Goal: Information Seeking & Learning: Learn about a topic

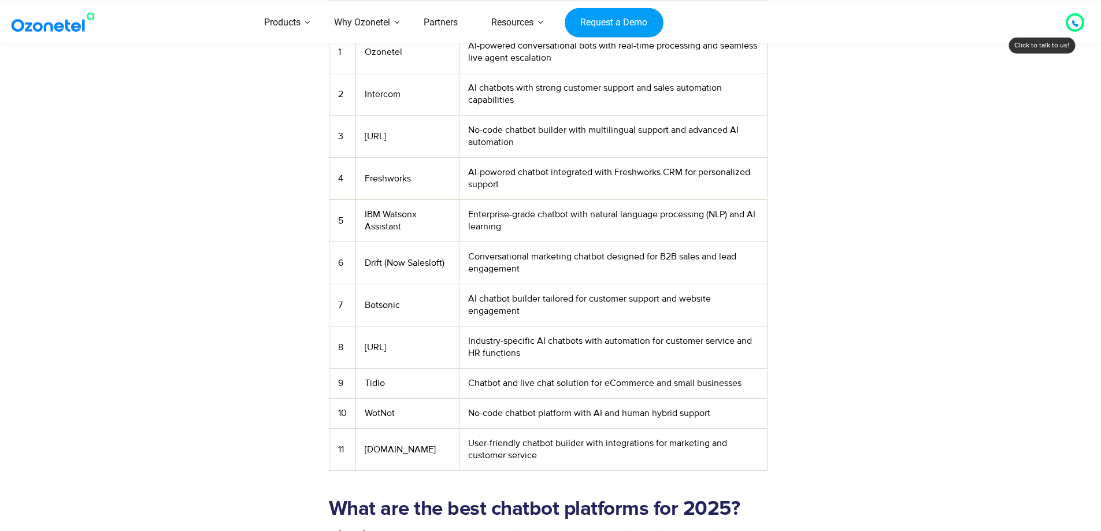
scroll to position [2254, 0]
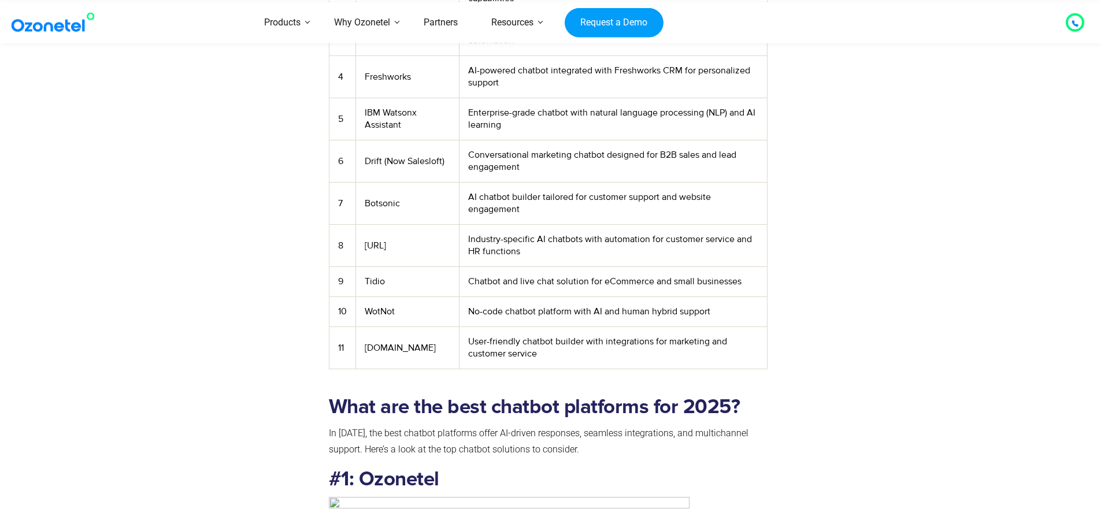
click at [380, 342] on td "Chatbot.com" at bounding box center [406, 348] width 103 height 42
click at [379, 343] on td "Chatbot.com" at bounding box center [406, 348] width 103 height 42
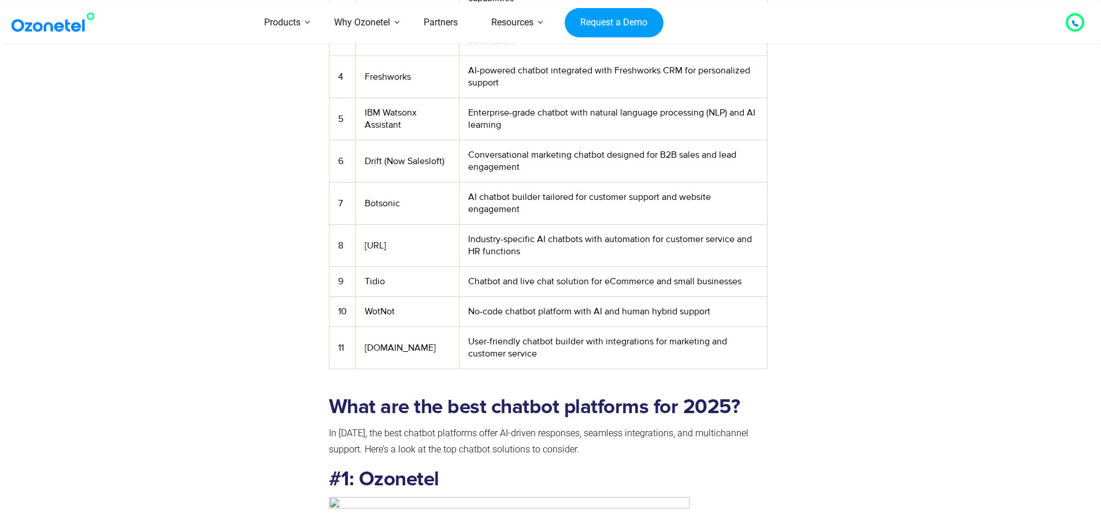
click at [385, 340] on td "Chatbot.com" at bounding box center [406, 348] width 103 height 42
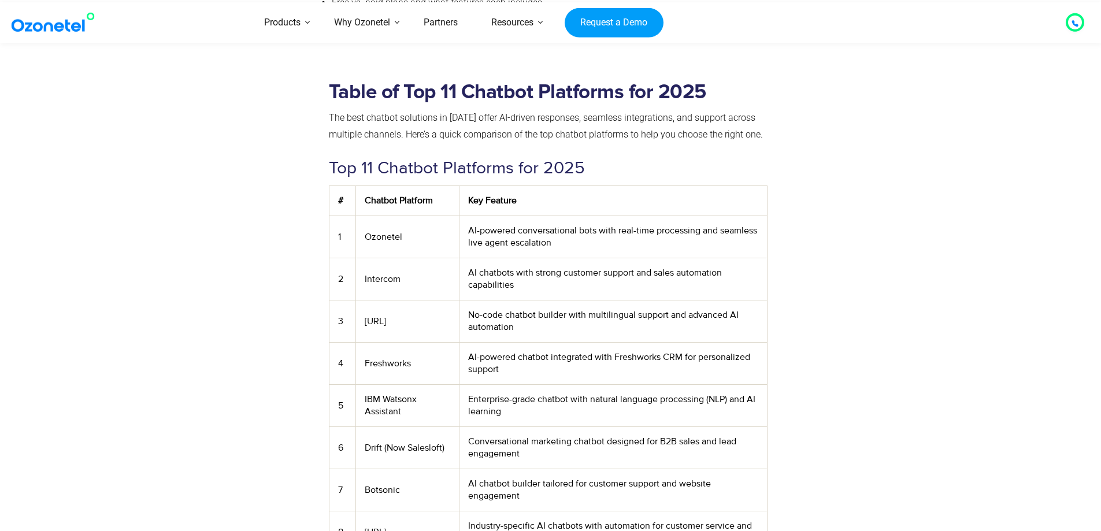
scroll to position [1965, 0]
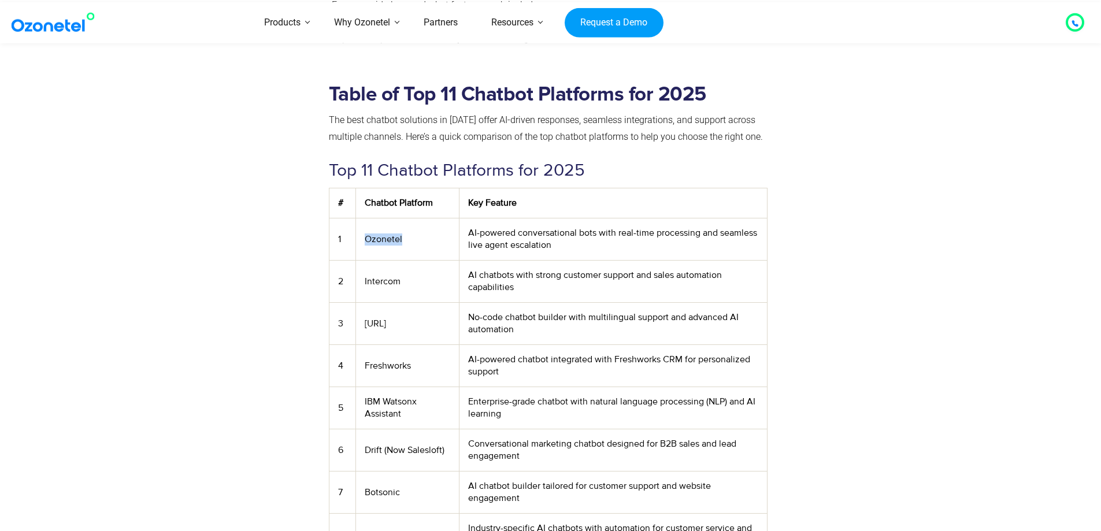
drag, startPoint x: 362, startPoint y: 236, endPoint x: 405, endPoint y: 238, distance: 43.4
click at [405, 238] on td "Ozonetel" at bounding box center [406, 239] width 103 height 42
copy td "Ozonetel"
drag, startPoint x: 403, startPoint y: 280, endPoint x: 424, endPoint y: 280, distance: 20.2
click at [424, 280] on td "Intercom" at bounding box center [406, 282] width 103 height 42
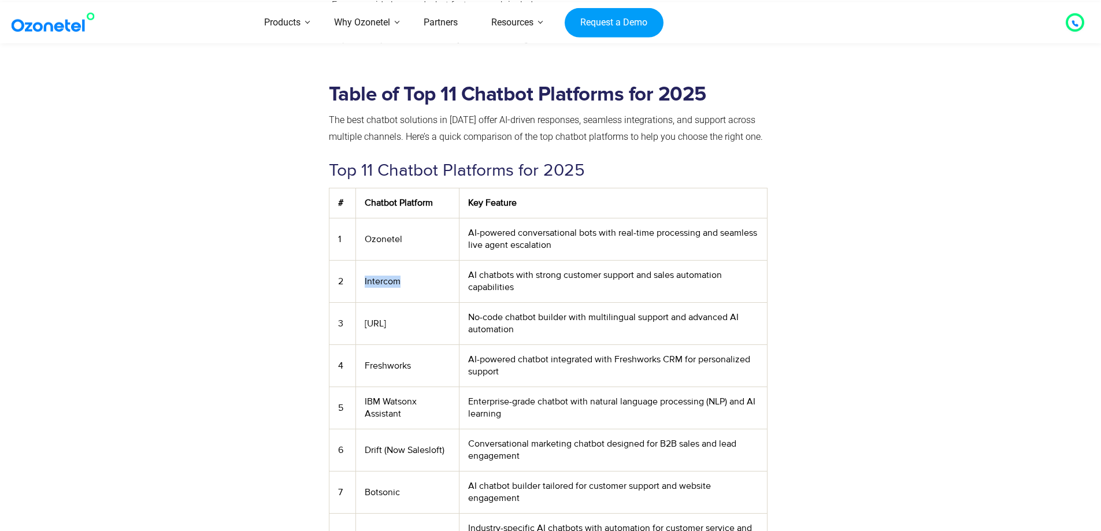
copy td "Intercom"
click at [407, 326] on td "Yellow.ai" at bounding box center [406, 324] width 103 height 42
drag, startPoint x: 407, startPoint y: 322, endPoint x: 362, endPoint y: 323, distance: 44.5
click at [362, 323] on td "Yellow.ai" at bounding box center [406, 324] width 103 height 42
copy td "Yellow.ai"
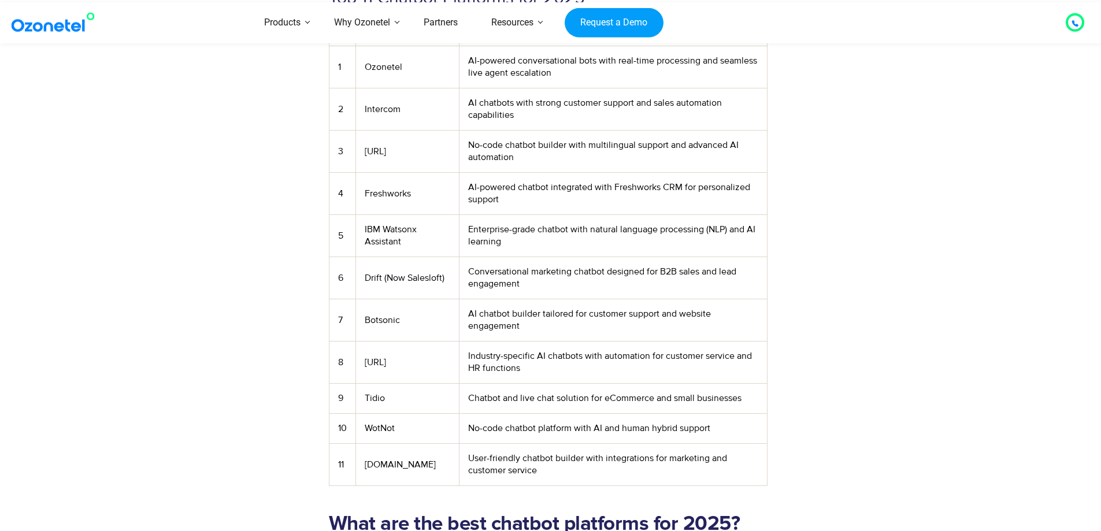
scroll to position [2138, 0]
drag, startPoint x: 389, startPoint y: 399, endPoint x: 366, endPoint y: 399, distance: 22.5
click at [366, 399] on td "Tidio" at bounding box center [406, 398] width 103 height 30
copy td "Tidio"
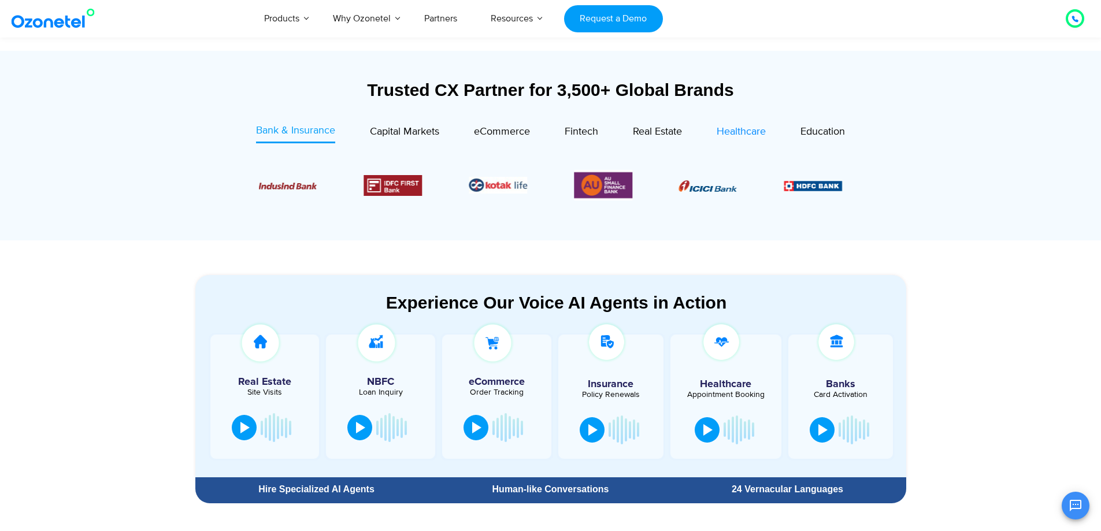
click at [751, 139] on div "Healthcare" at bounding box center [741, 132] width 49 height 16
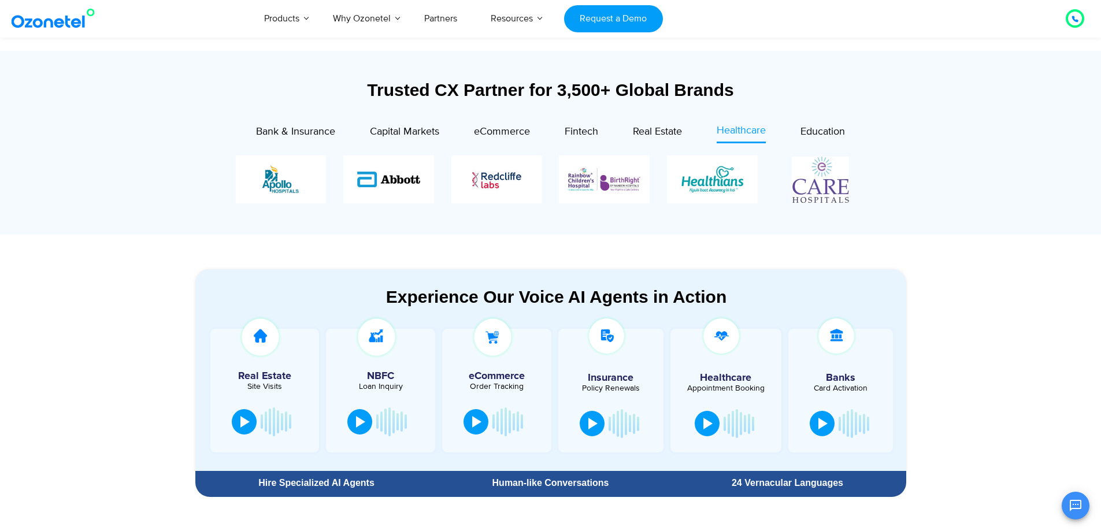
click at [821, 196] on div "Image Carousel" at bounding box center [551, 179] width 630 height 48
click at [615, 195] on div "Image Carousel" at bounding box center [551, 179] width 630 height 48
click at [516, 195] on div "Image Carousel" at bounding box center [551, 179] width 630 height 48
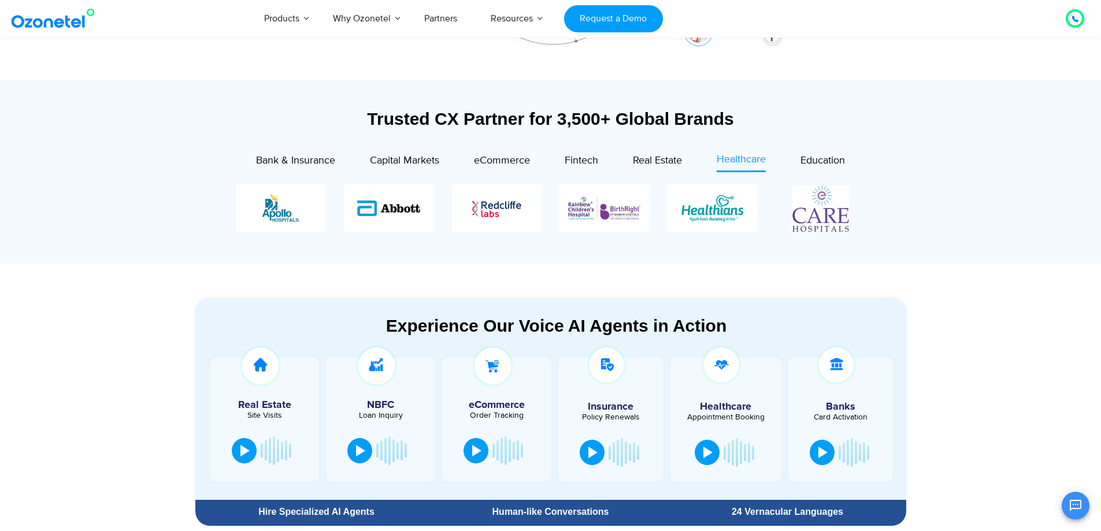
scroll to position [173, 0]
